Goal: Book appointment/travel/reservation

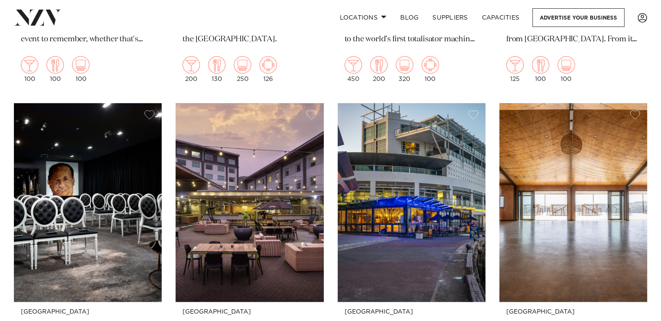
scroll to position [478, 0]
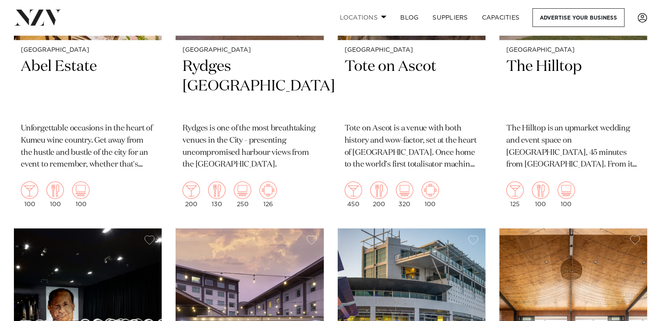
click at [372, 17] on link "Locations" at bounding box center [363, 17] width 61 height 19
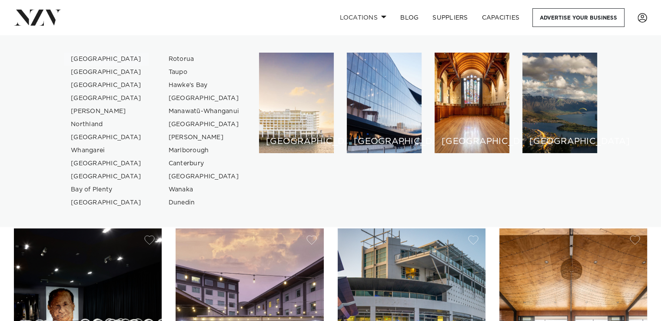
click at [81, 56] on link "[GEOGRAPHIC_DATA]" at bounding box center [106, 59] width 85 height 13
